Goal: Use online tool/utility: Utilize a website feature to perform a specific function

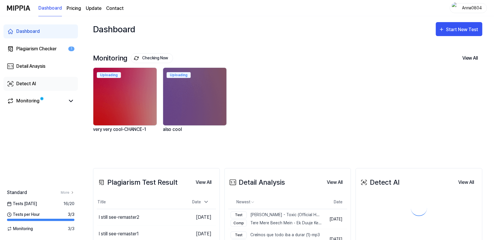
click at [19, 83] on div "Detect AI" at bounding box center [26, 83] width 20 height 7
click at [18, 82] on div "Detect AI" at bounding box center [26, 83] width 20 height 7
click at [24, 84] on div "Detect AI" at bounding box center [26, 83] width 20 height 7
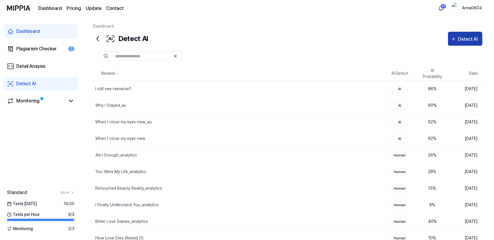
click at [465, 41] on div "Detect AI" at bounding box center [469, 39] width 22 height 8
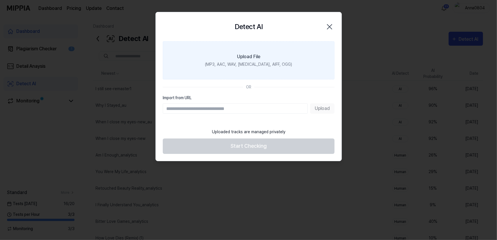
click at [237, 63] on div "(MP3, AAC, WAV, FLAC, AIFF, OGG)" at bounding box center [248, 64] width 87 height 6
click at [0, 0] on input "Upload File (MP3, AAC, WAV, FLAC, AIFF, OGG)" at bounding box center [0, 0] width 0 height 0
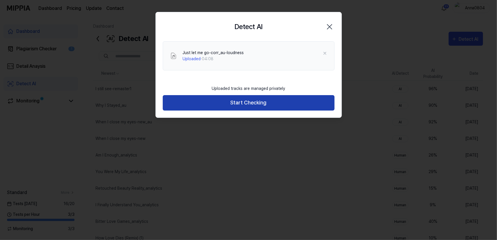
click at [268, 106] on button "Start Checking" at bounding box center [249, 102] width 172 height 15
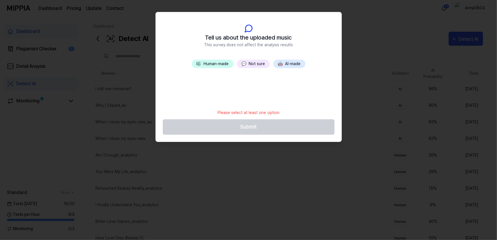
click at [253, 64] on button "💬 Not sure" at bounding box center [253, 64] width 33 height 8
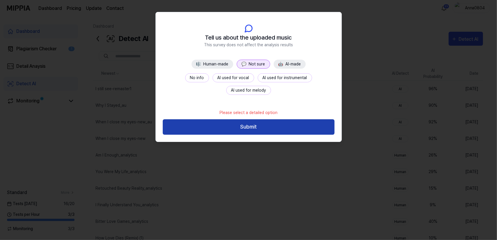
click at [250, 133] on button "Submit" at bounding box center [249, 126] width 172 height 15
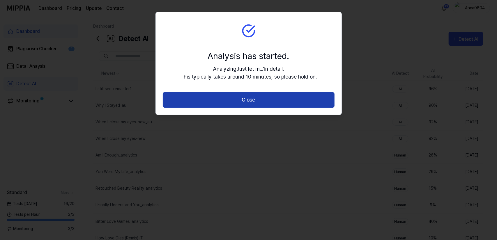
click at [247, 101] on button "Close" at bounding box center [249, 99] width 172 height 15
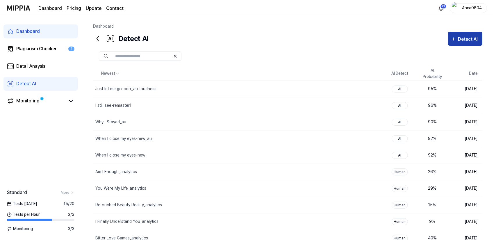
click at [465, 37] on div "Detect AI" at bounding box center [469, 39] width 22 height 8
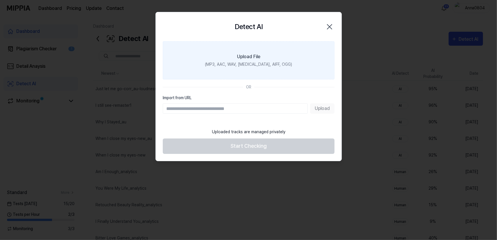
click at [265, 63] on div "(MP3, AAC, WAV, FLAC, AIFF, OGG)" at bounding box center [248, 64] width 87 height 6
click at [0, 0] on input "Upload File (MP3, AAC, WAV, FLAC, AIFF, OGG)" at bounding box center [0, 0] width 0 height 0
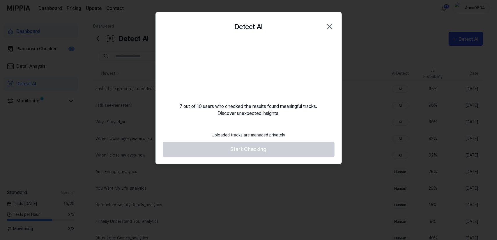
click at [329, 29] on icon "button" at bounding box center [329, 26] width 9 height 9
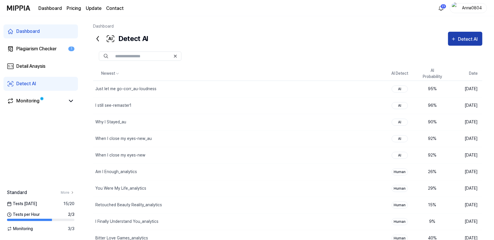
click at [458, 42] on div "Detect AI" at bounding box center [465, 39] width 29 height 8
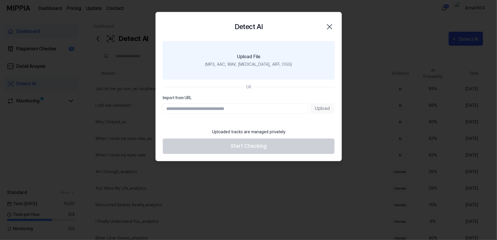
click at [263, 51] on label "Upload File (MP3, AAC, WAV, FLAC, AIFF, OGG)" at bounding box center [249, 60] width 172 height 38
click at [0, 0] on input "Upload File (MP3, AAC, WAV, FLAC, AIFF, OGG)" at bounding box center [0, 0] width 0 height 0
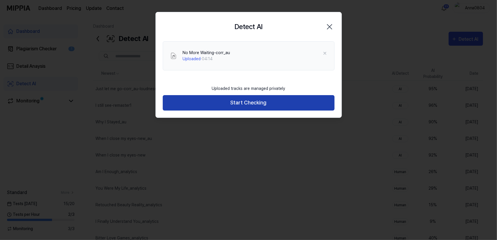
click at [264, 105] on button "Start Checking" at bounding box center [249, 102] width 172 height 15
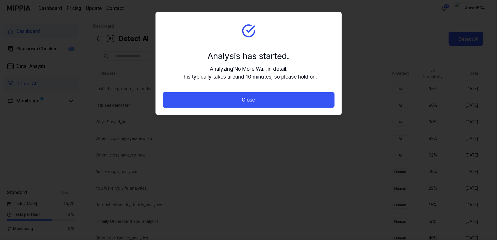
click at [264, 105] on button "Close" at bounding box center [249, 99] width 172 height 15
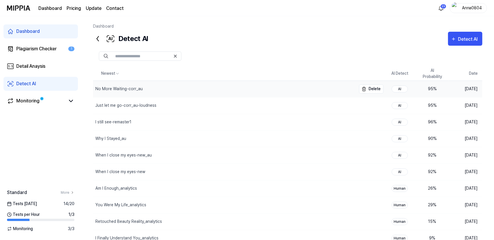
click at [135, 91] on div "No More Waiting-corr_au" at bounding box center [224, 89] width 263 height 16
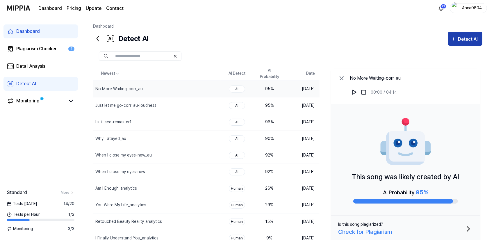
click at [467, 42] on div "Detect AI" at bounding box center [469, 39] width 22 height 8
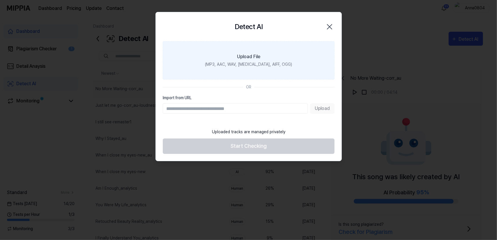
click at [276, 56] on label "Upload File (MP3, AAC, WAV, FLAC, AIFF, OGG)" at bounding box center [249, 60] width 172 height 38
click at [0, 0] on input "Upload File (MP3, AAC, WAV, FLAC, AIFF, OGG)" at bounding box center [0, 0] width 0 height 0
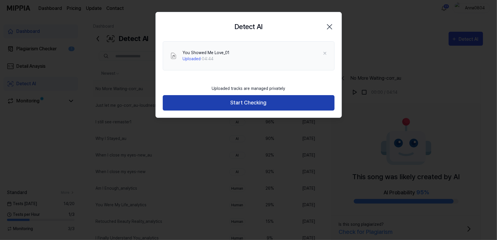
click at [270, 100] on button "Start Checking" at bounding box center [249, 102] width 172 height 15
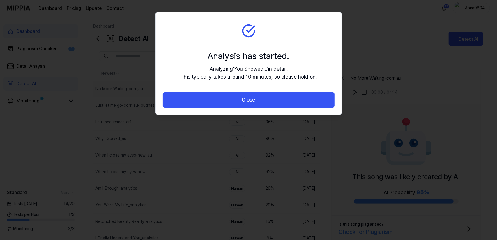
click at [270, 100] on button "Close" at bounding box center [249, 99] width 172 height 15
